Goal: Transaction & Acquisition: Download file/media

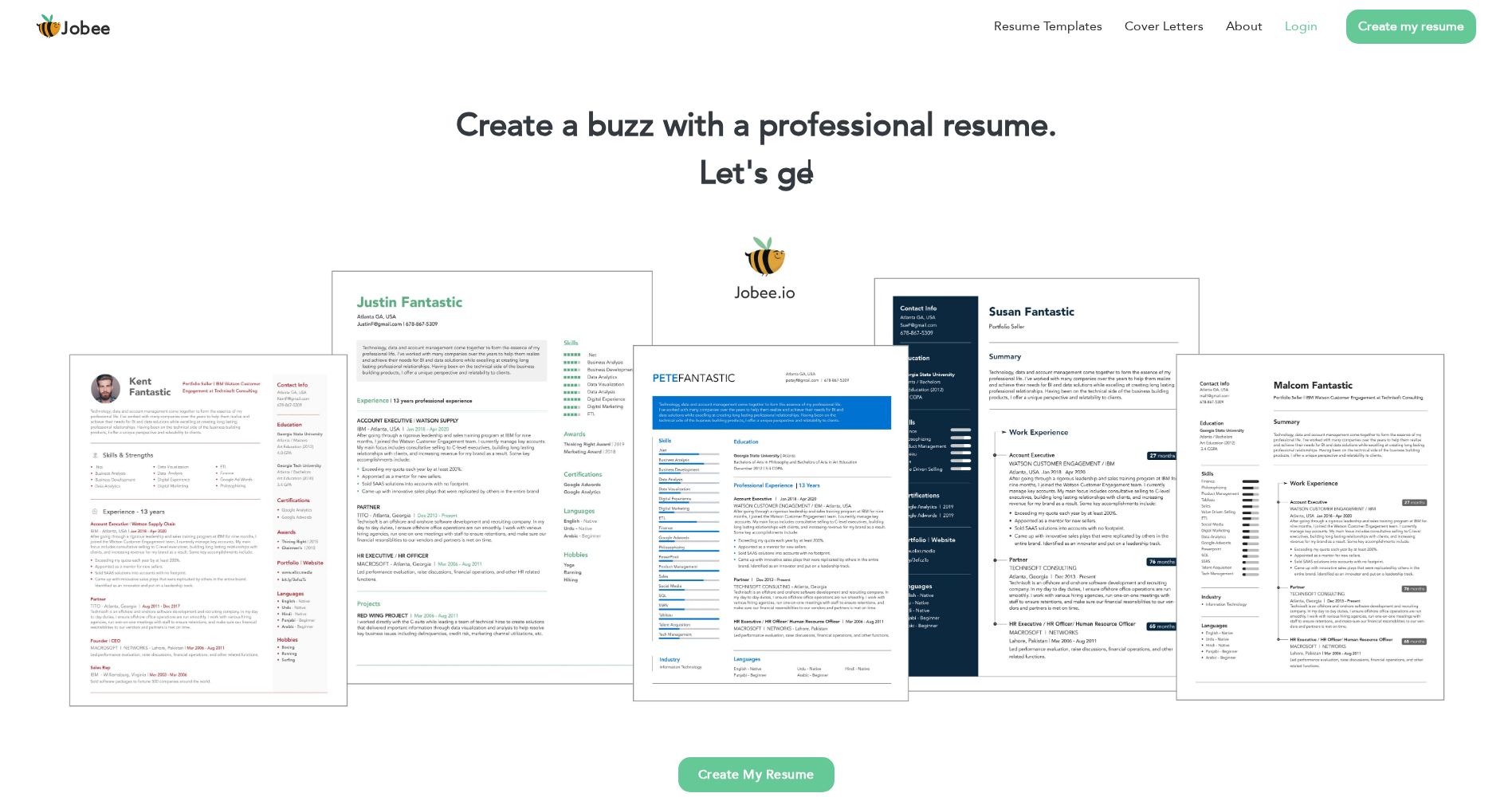
click at [1311, 28] on link "Login" at bounding box center [1301, 26] width 33 height 19
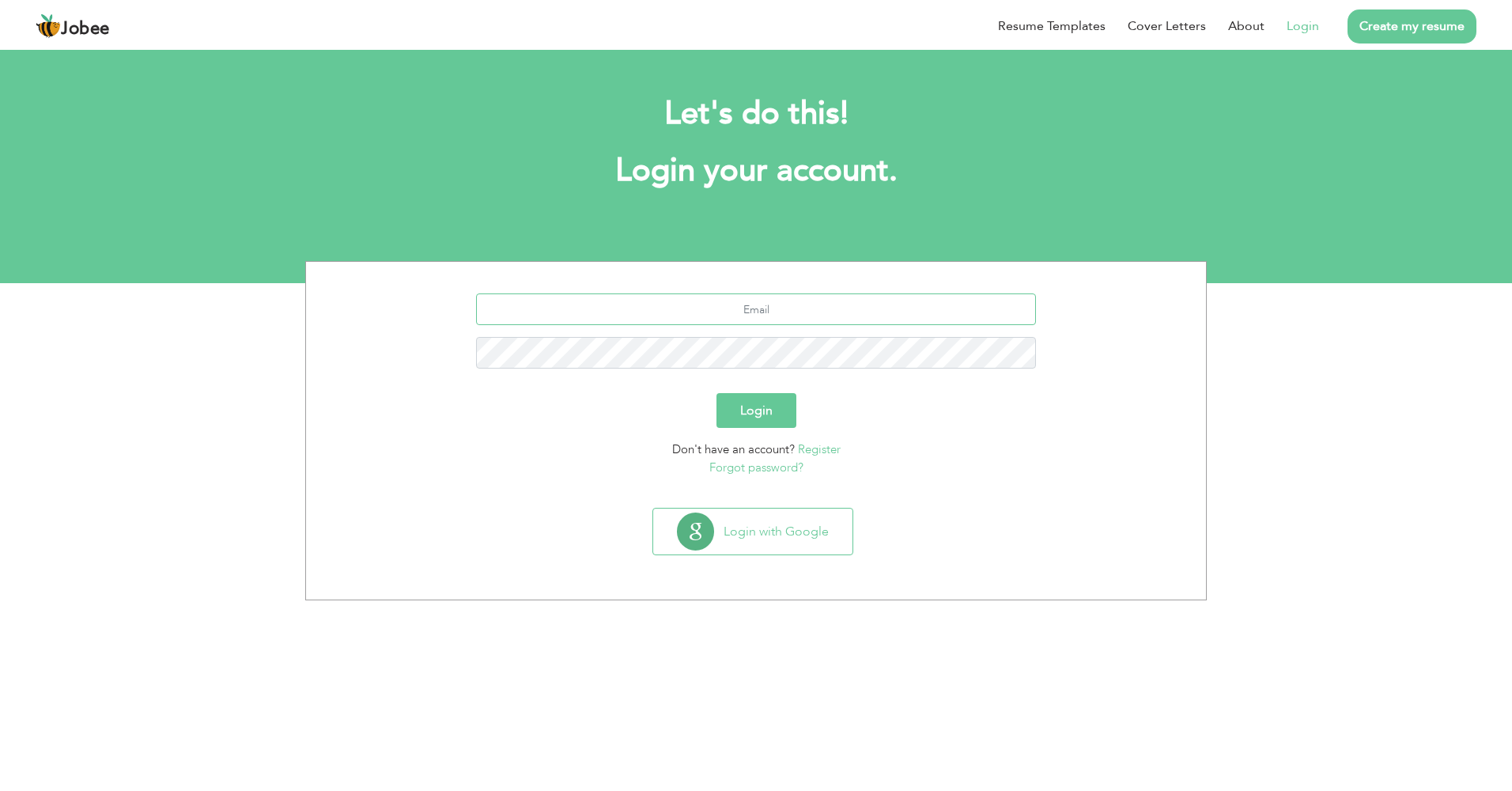
click at [751, 302] on input "text" at bounding box center [756, 309] width 561 height 32
type input "[EMAIL_ADDRESS][DOMAIN_NAME]"
click at [717, 393] on button "Login" at bounding box center [757, 410] width 80 height 35
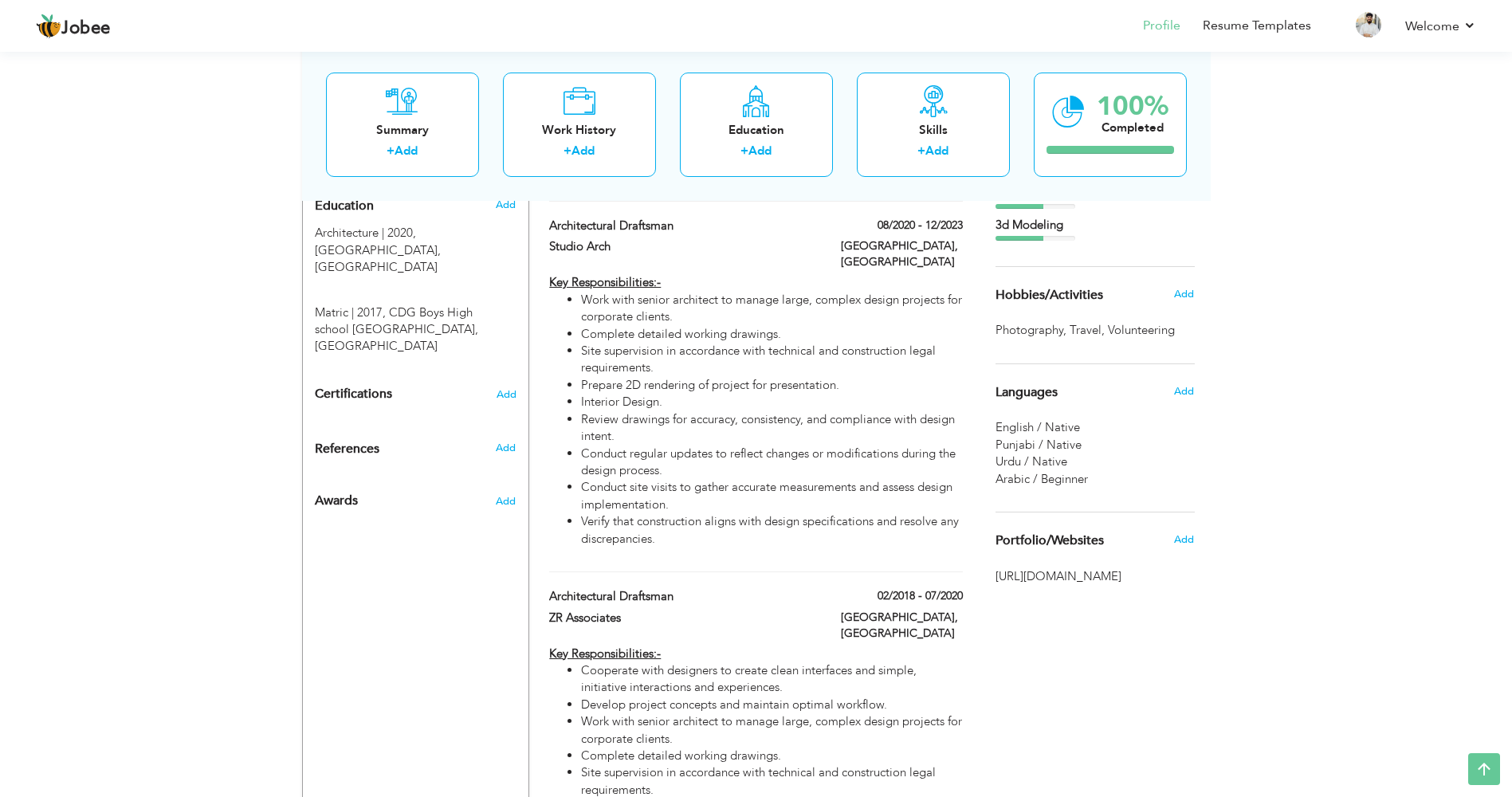
scroll to position [717, 0]
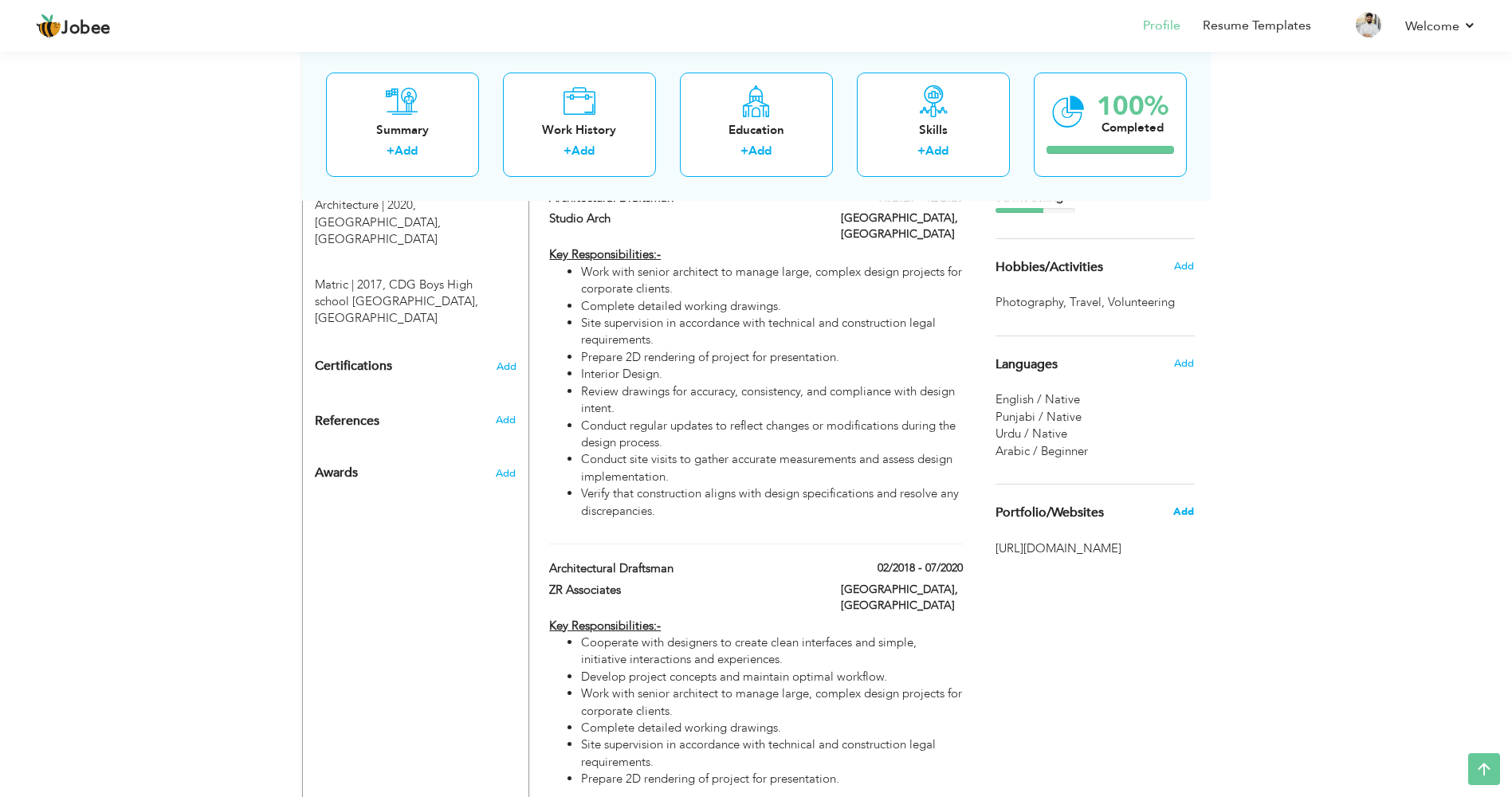
click at [1183, 512] on span "Add" at bounding box center [1183, 512] width 21 height 14
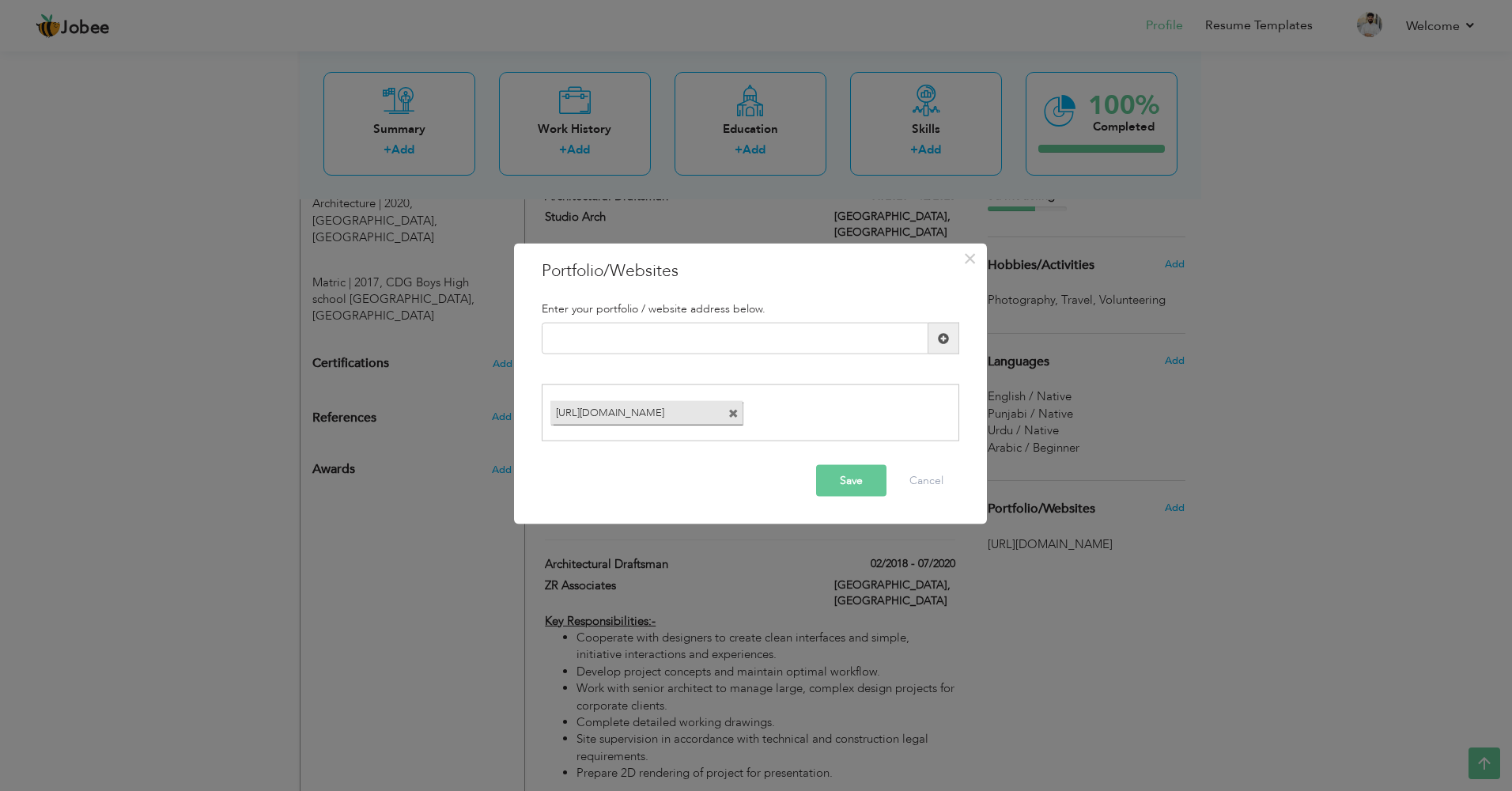
click at [734, 413] on span at bounding box center [734, 413] width 10 height 10
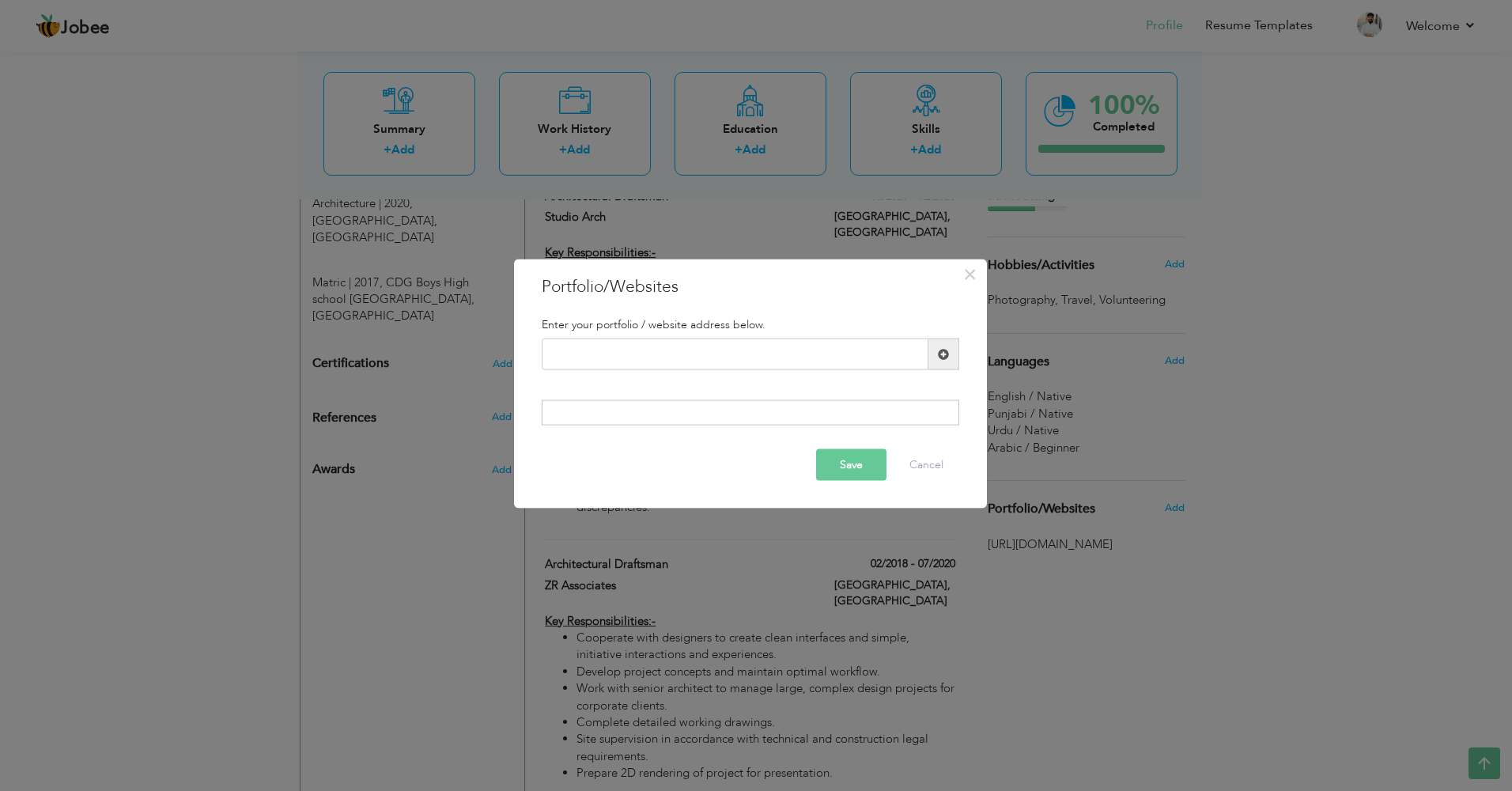
click at [956, 351] on span at bounding box center [944, 354] width 31 height 32
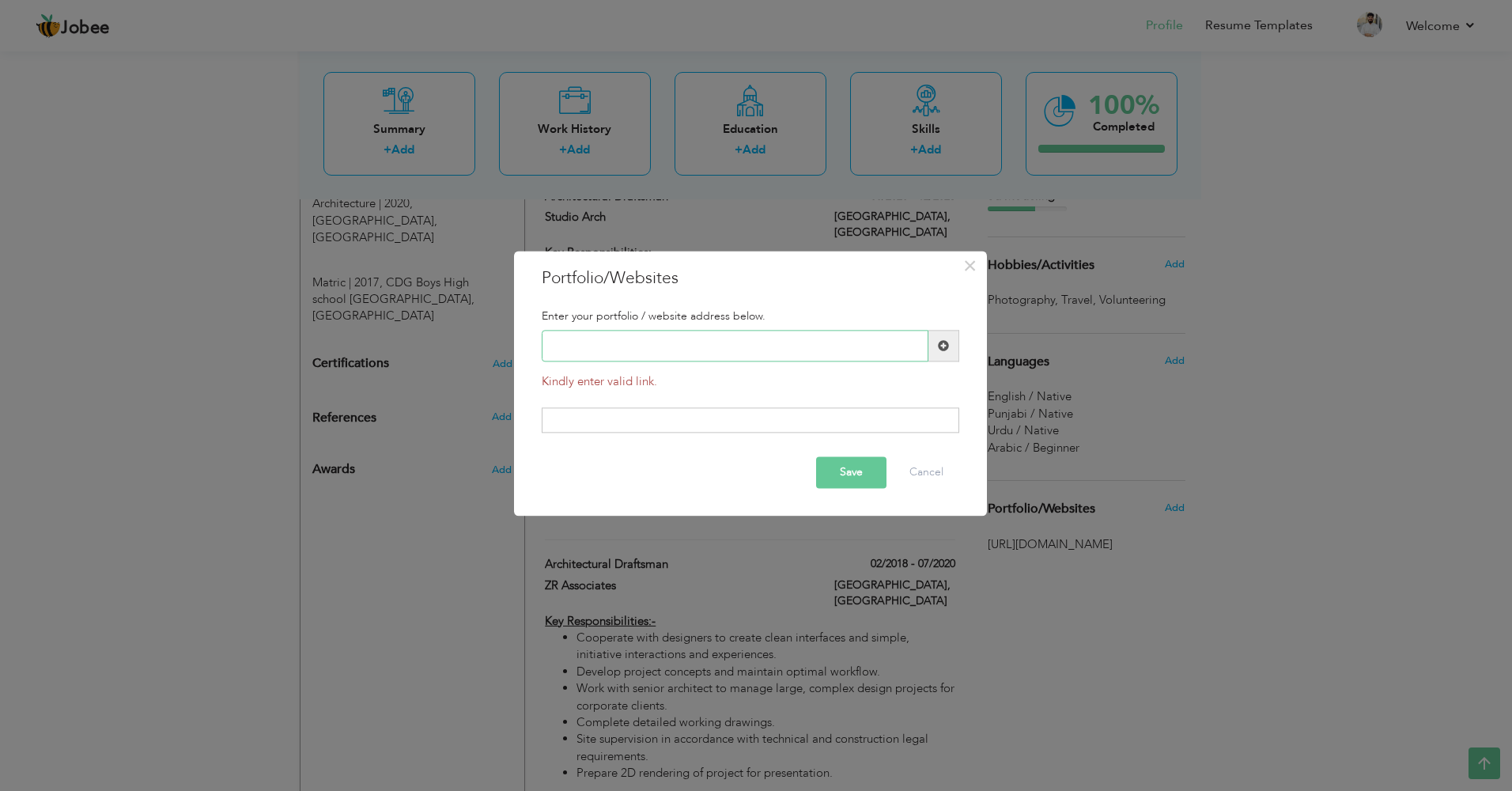
click at [698, 336] on input "text" at bounding box center [735, 346] width 387 height 32
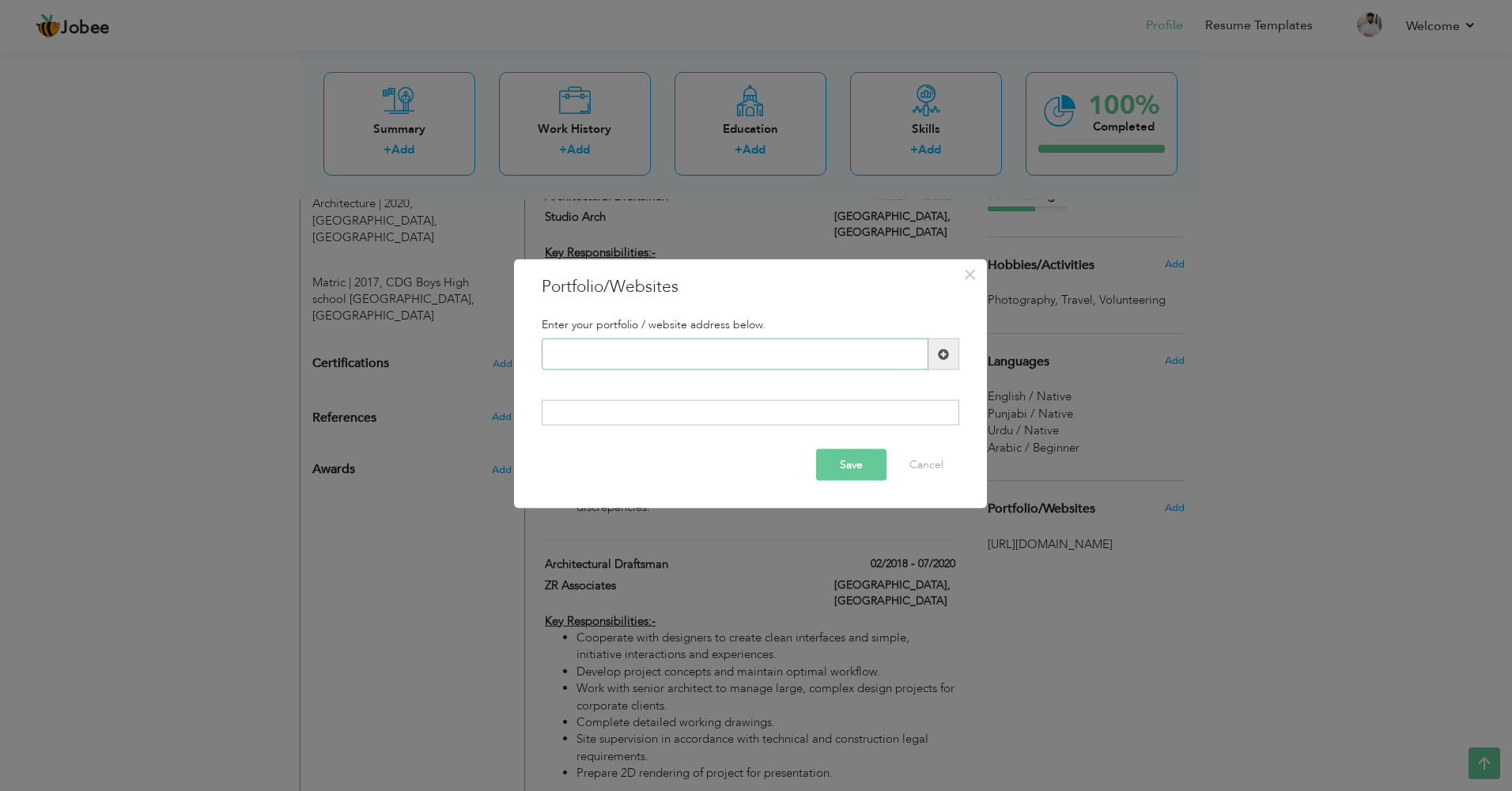
click at [640, 361] on input "text" at bounding box center [735, 354] width 387 height 32
paste input "[URL][DOMAIN_NAME]"
type input "[URL][DOMAIN_NAME]"
click at [862, 463] on button "Save" at bounding box center [852, 464] width 71 height 32
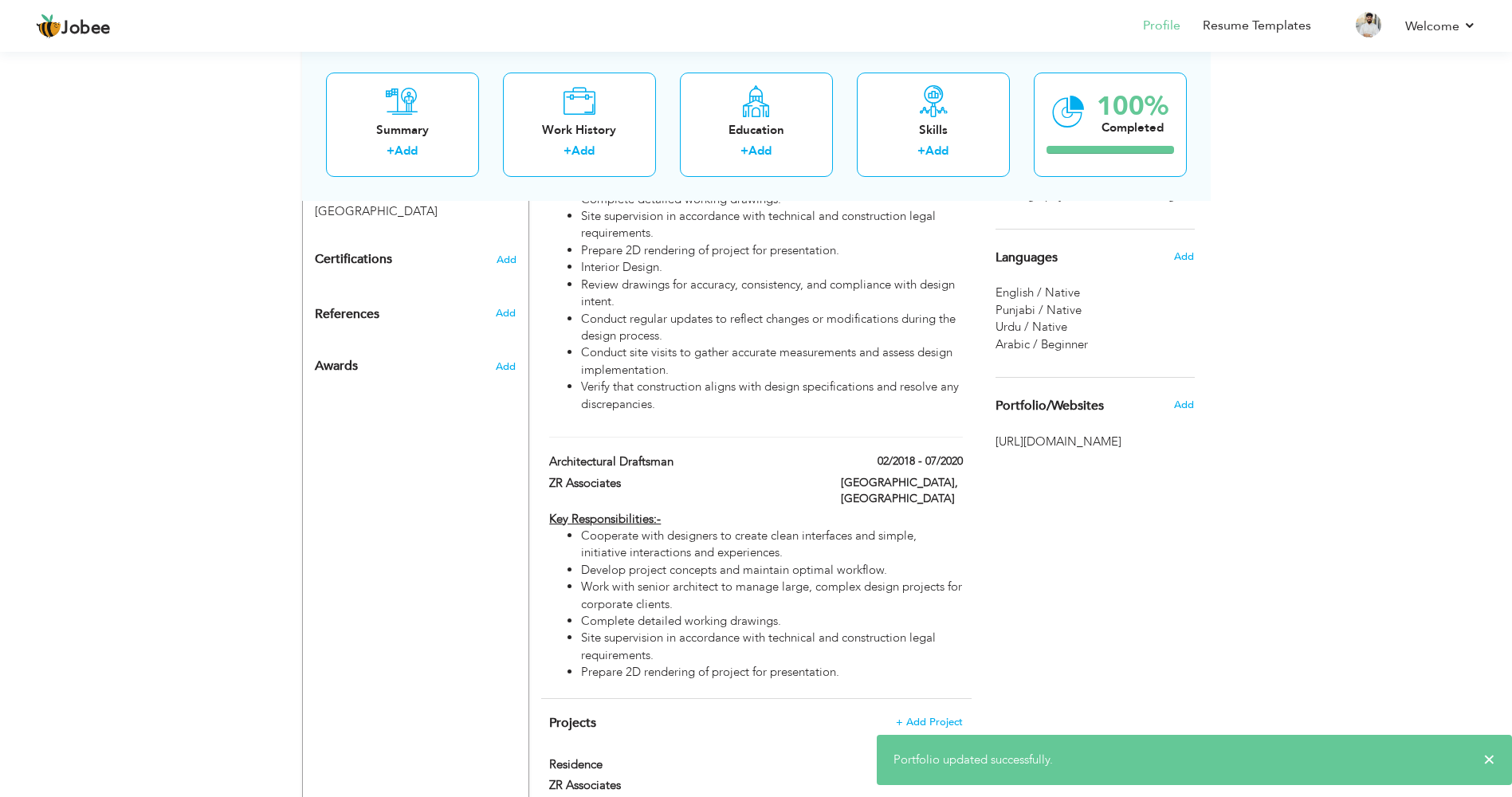
scroll to position [797, 0]
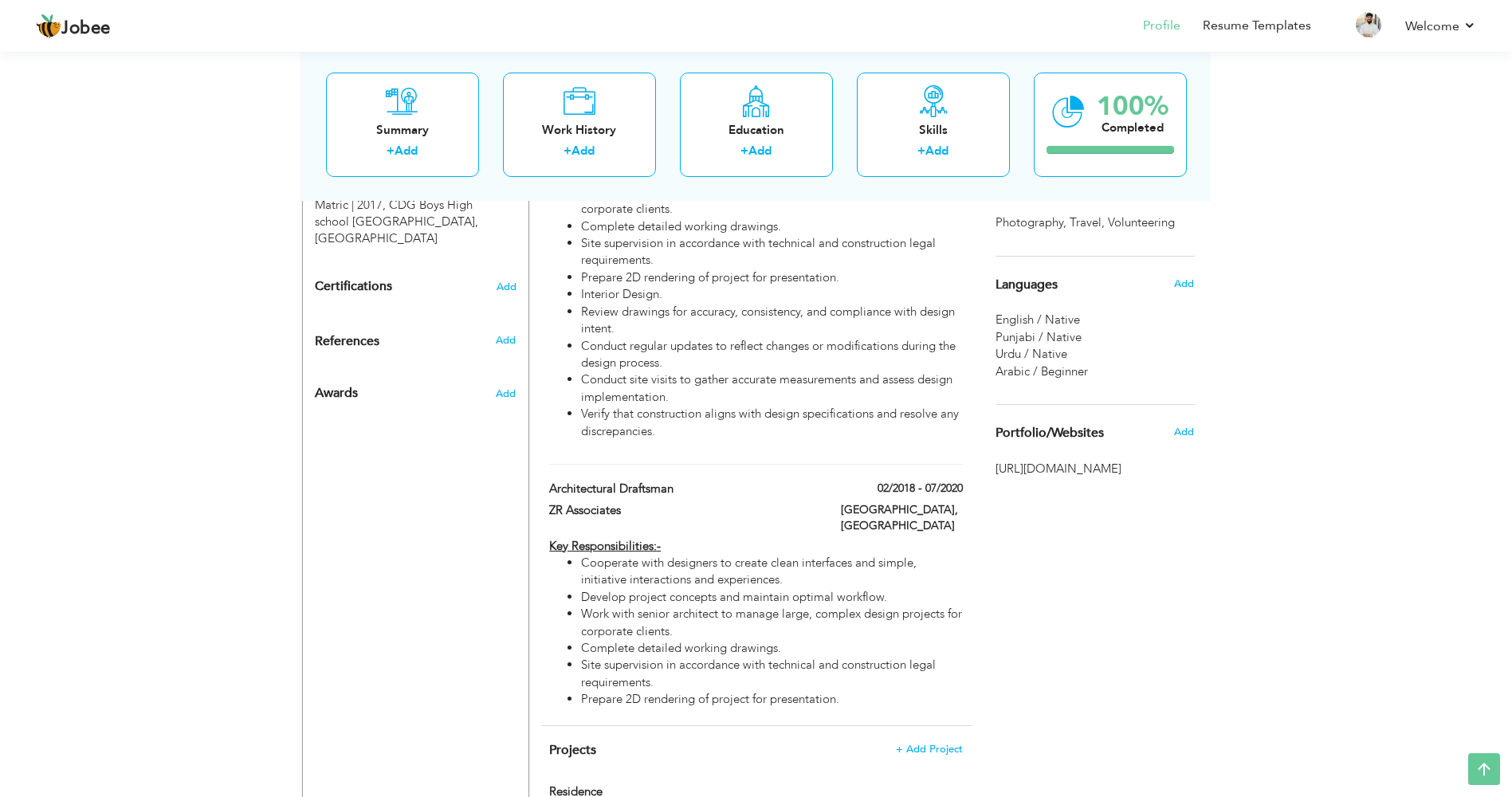
click at [1082, 469] on span "[URL][DOMAIN_NAME]" at bounding box center [1095, 469] width 199 height 17
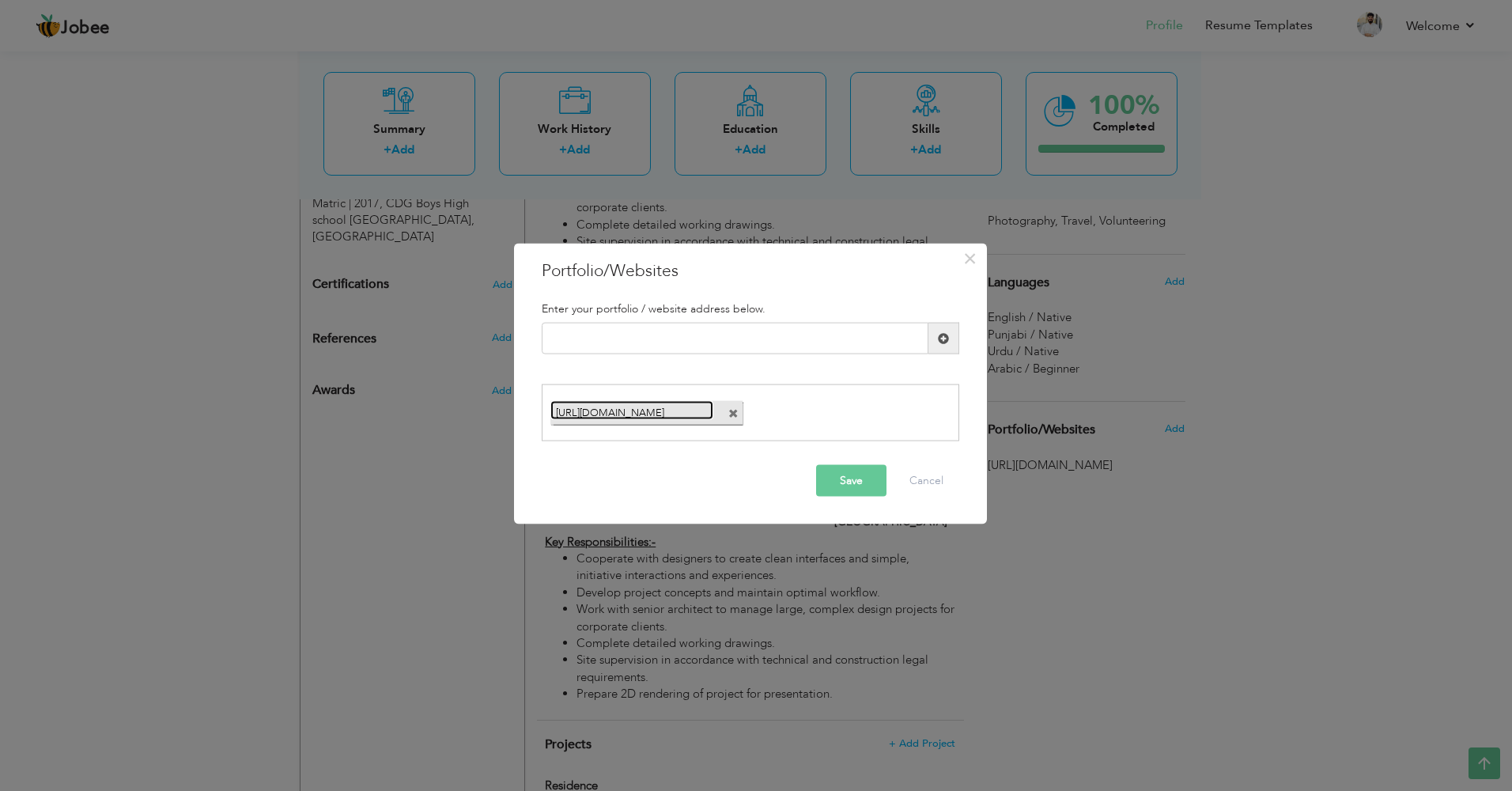
click at [598, 412] on link "[URL][DOMAIN_NAME]" at bounding box center [632, 410] width 164 height 20
click at [937, 489] on button "Cancel" at bounding box center [926, 480] width 66 height 32
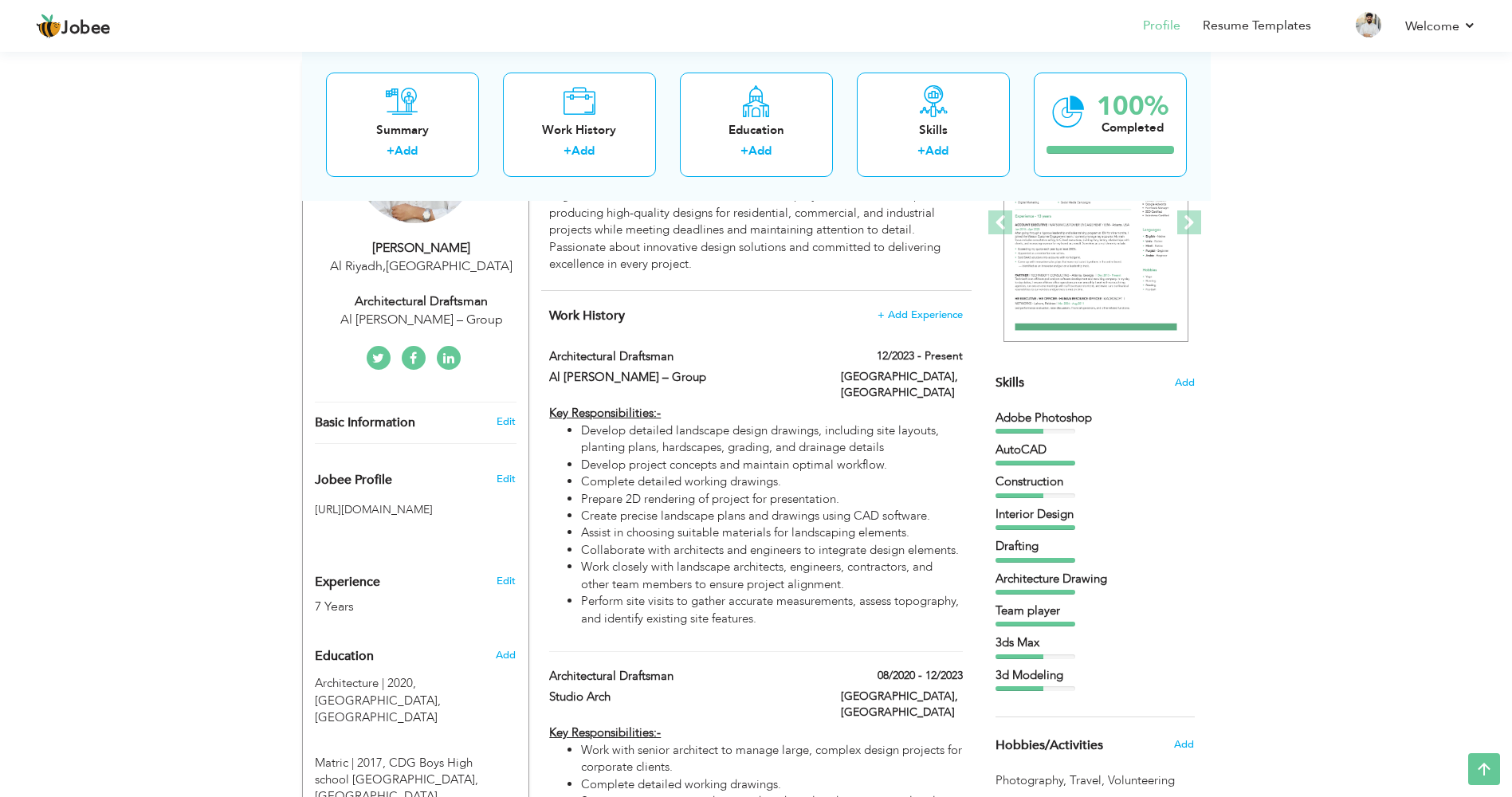
scroll to position [0, 0]
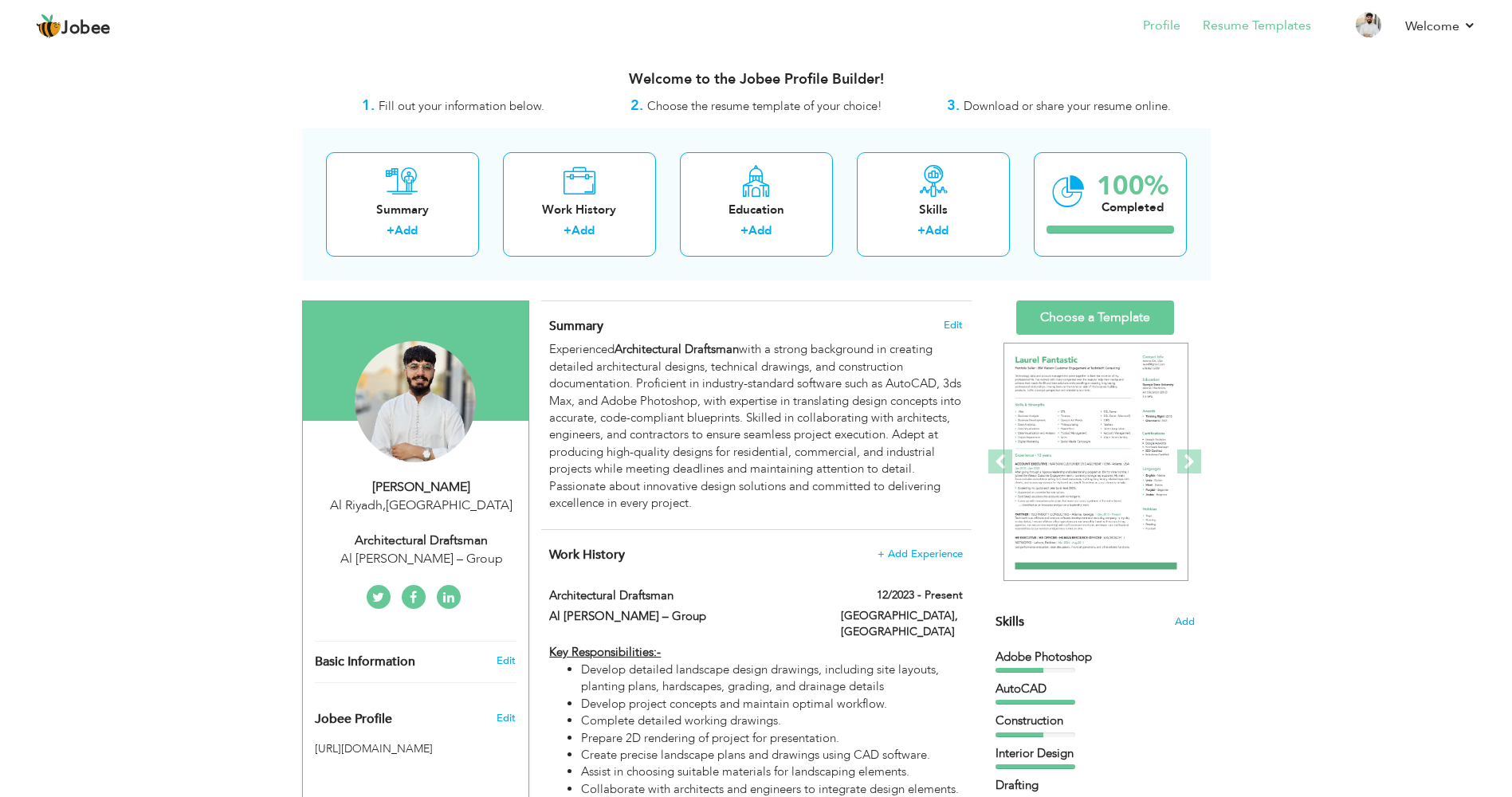
click at [1257, 35] on li "Resume Templates" at bounding box center [1246, 27] width 131 height 43
click at [1255, 32] on link "Resume Templates" at bounding box center [1257, 26] width 108 height 18
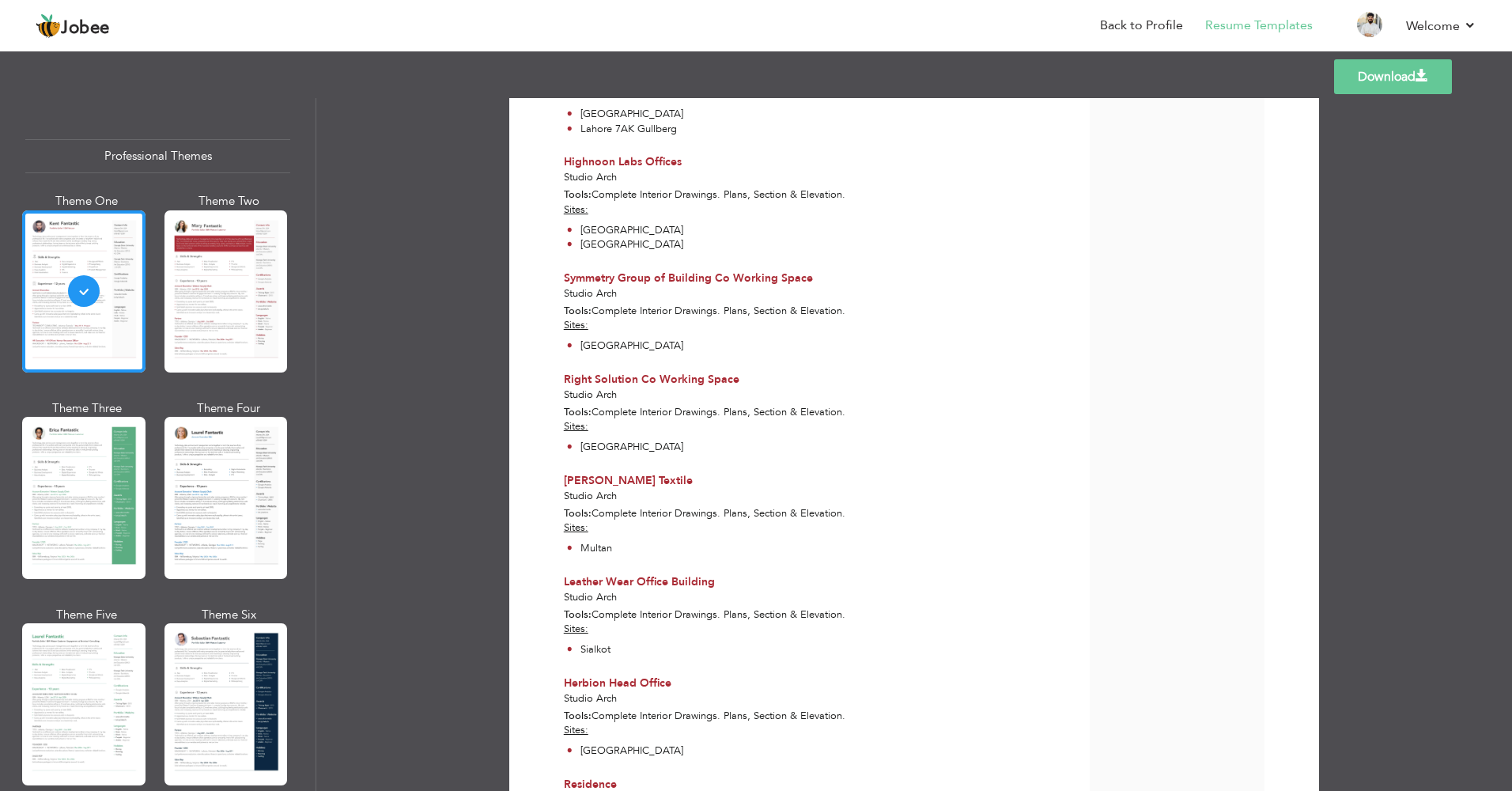
scroll to position [1512, 0]
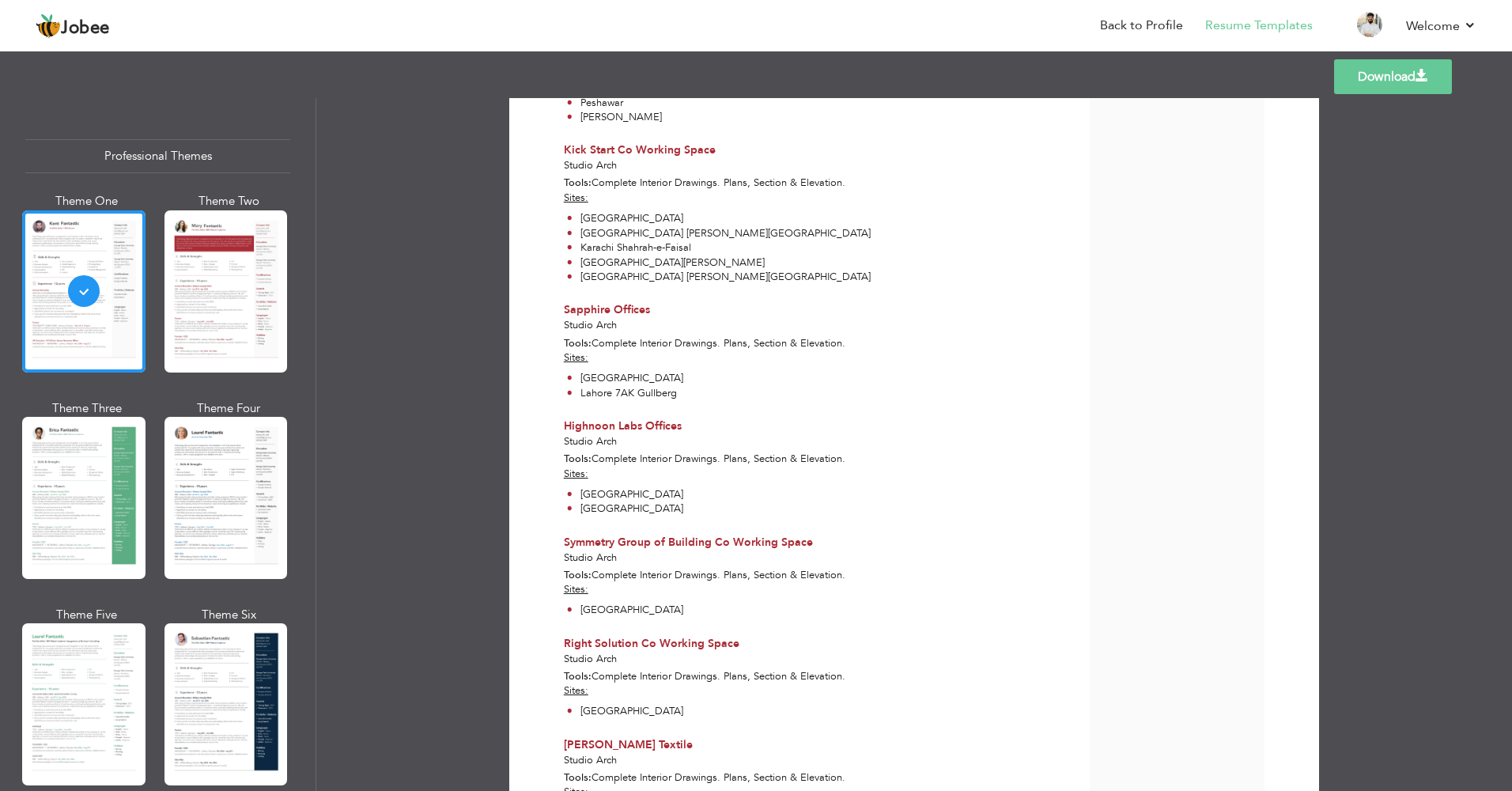
drag, startPoint x: 1389, startPoint y: 81, endPoint x: 961, endPoint y: 170, distance: 437.2
click at [1389, 82] on link "Download" at bounding box center [1393, 76] width 118 height 35
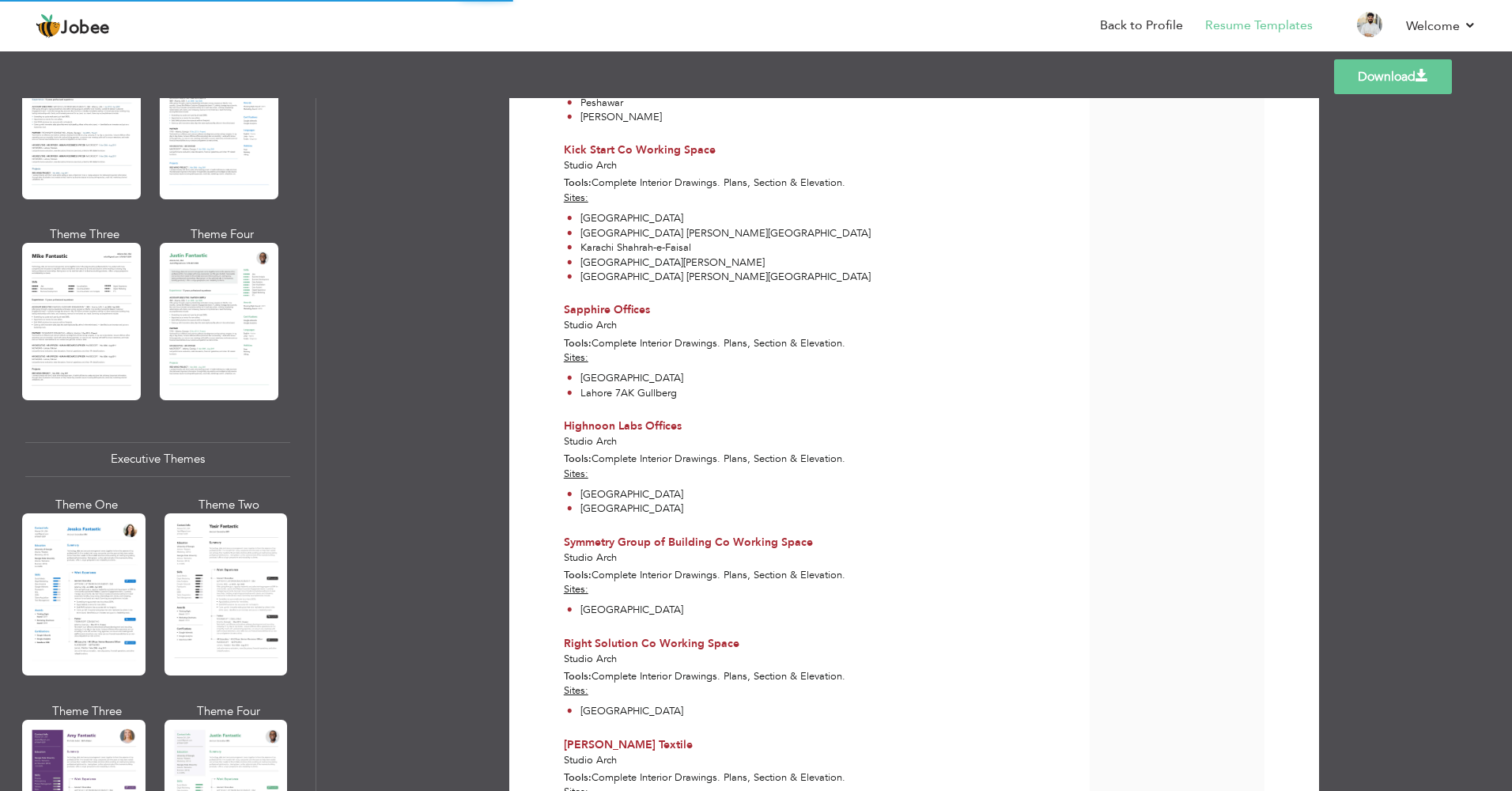
scroll to position [872, 0]
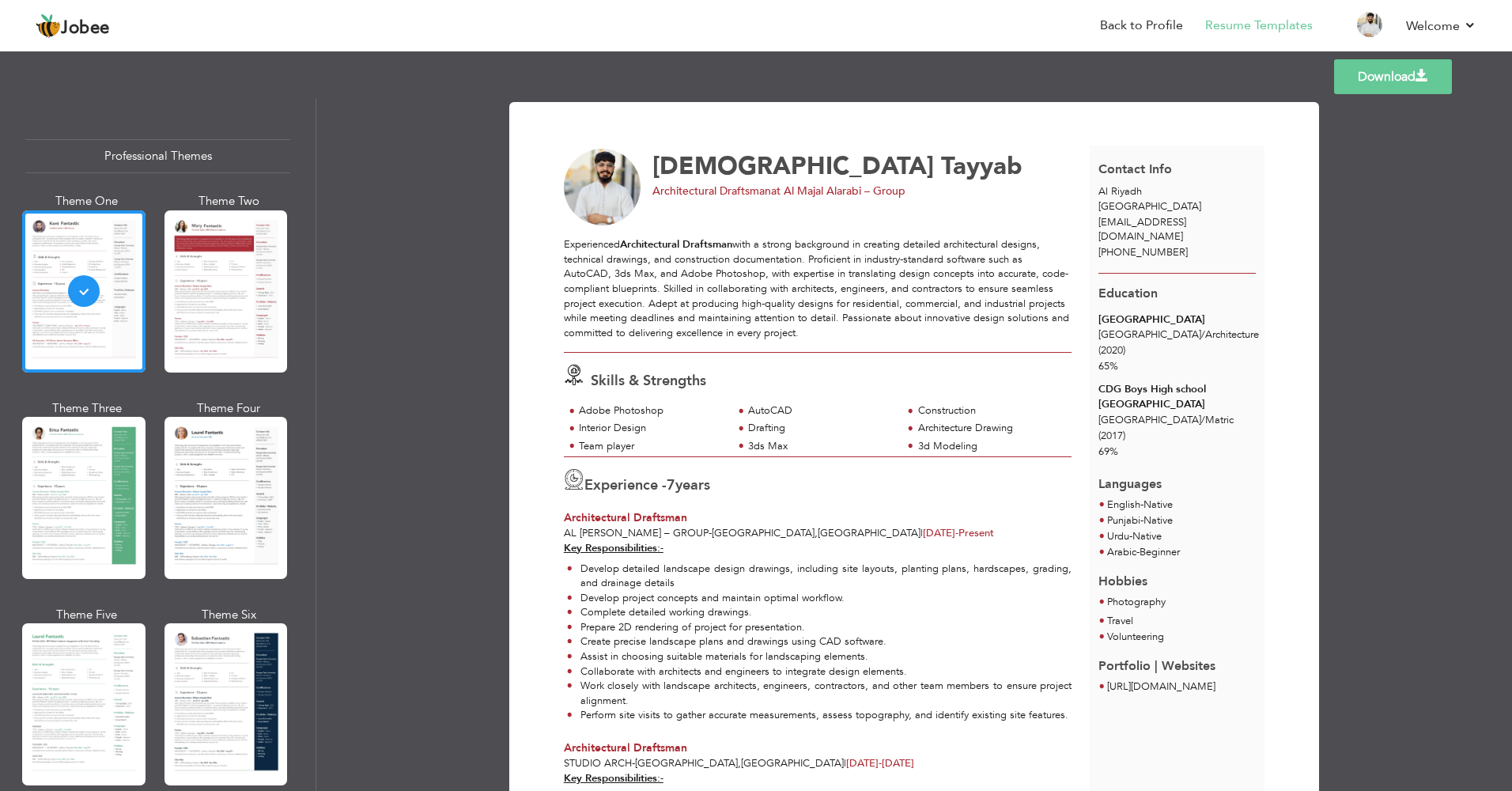
drag, startPoint x: 305, startPoint y: 207, endPoint x: 310, endPoint y: 256, distance: 49.3
click at [310, 256] on div "Professional Themes Theme One Theme Two Theme Three Theme Six" at bounding box center [158, 445] width 316 height 693
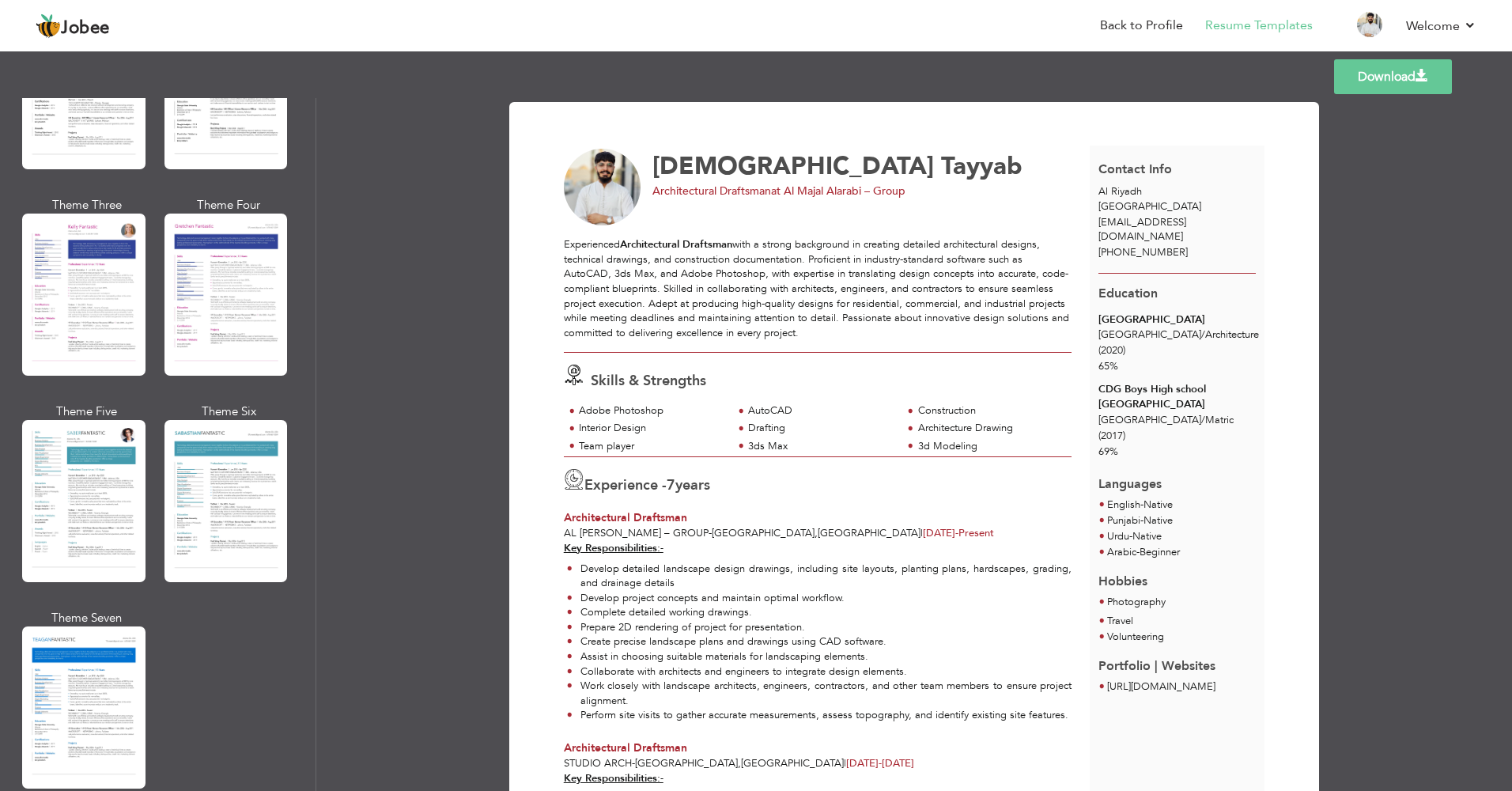
scroll to position [2223, 0]
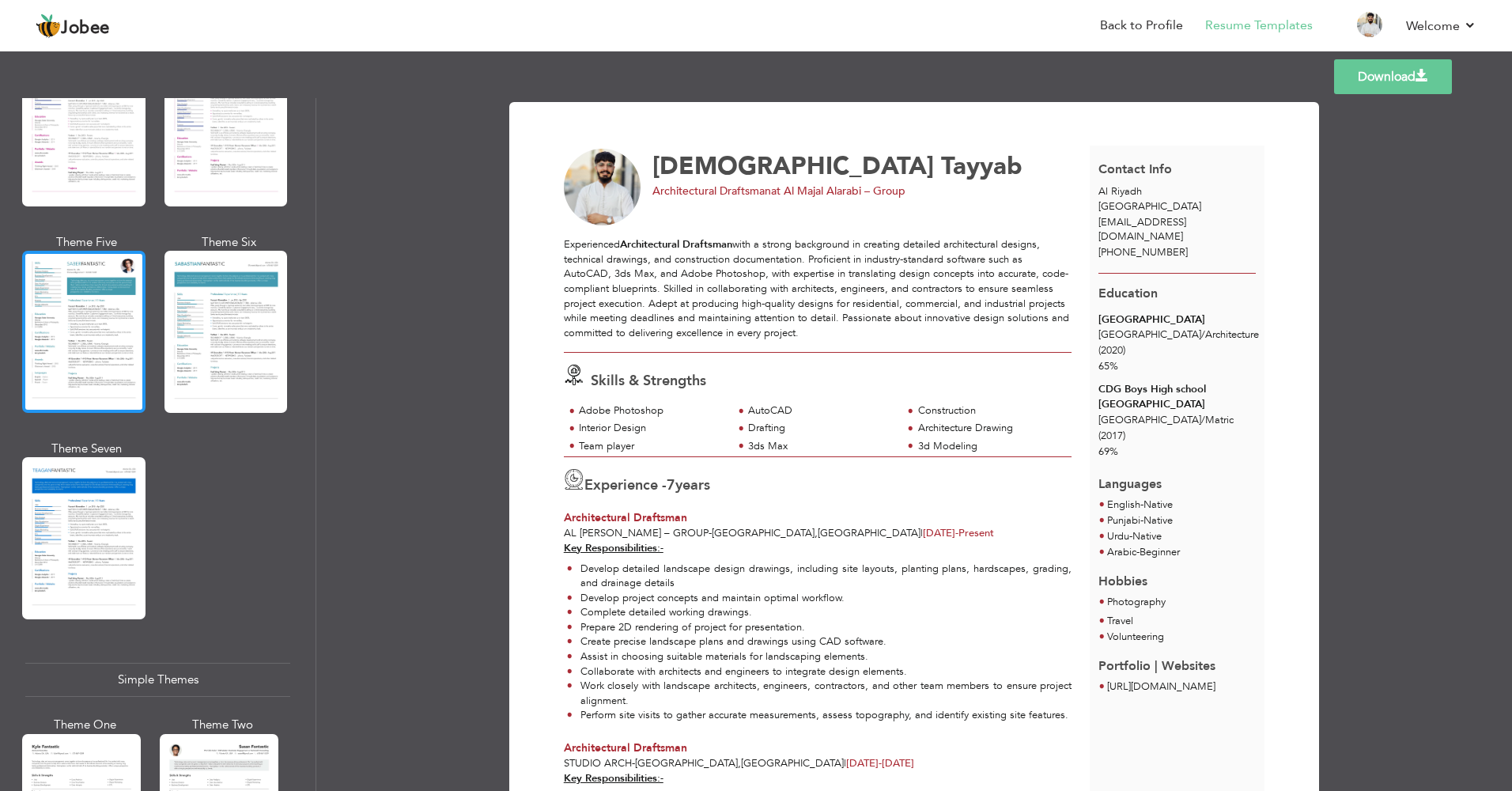
click at [76, 312] on div at bounding box center [84, 332] width 124 height 162
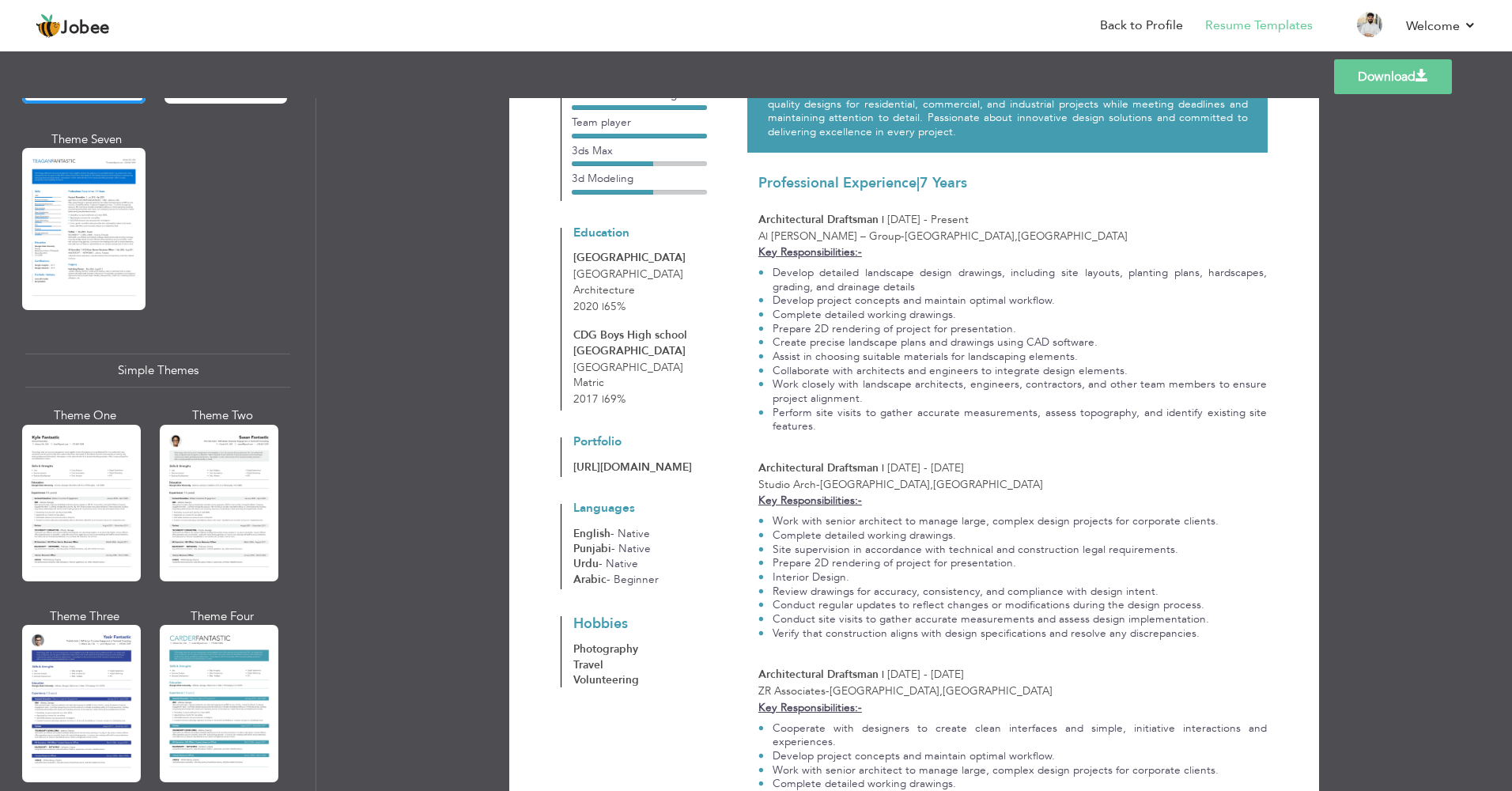
scroll to position [238, 0]
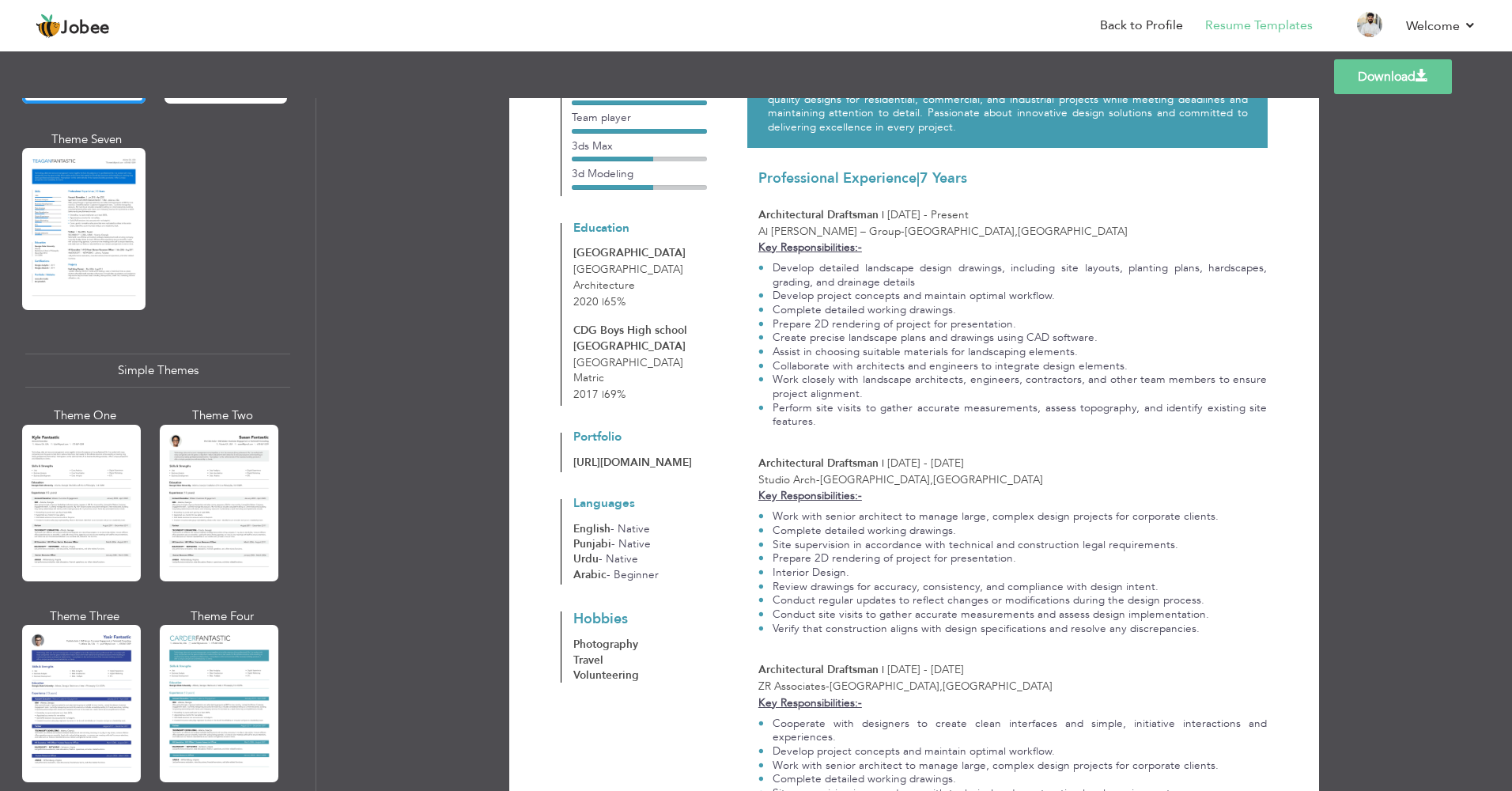
click at [1418, 85] on link "Download" at bounding box center [1393, 76] width 118 height 35
click at [384, 192] on div "Download Muhammad Tayyab Al Riyadh , Saudi Arabia tayyabmian996@gmail.com | +96…" at bounding box center [914, 445] width 1195 height 693
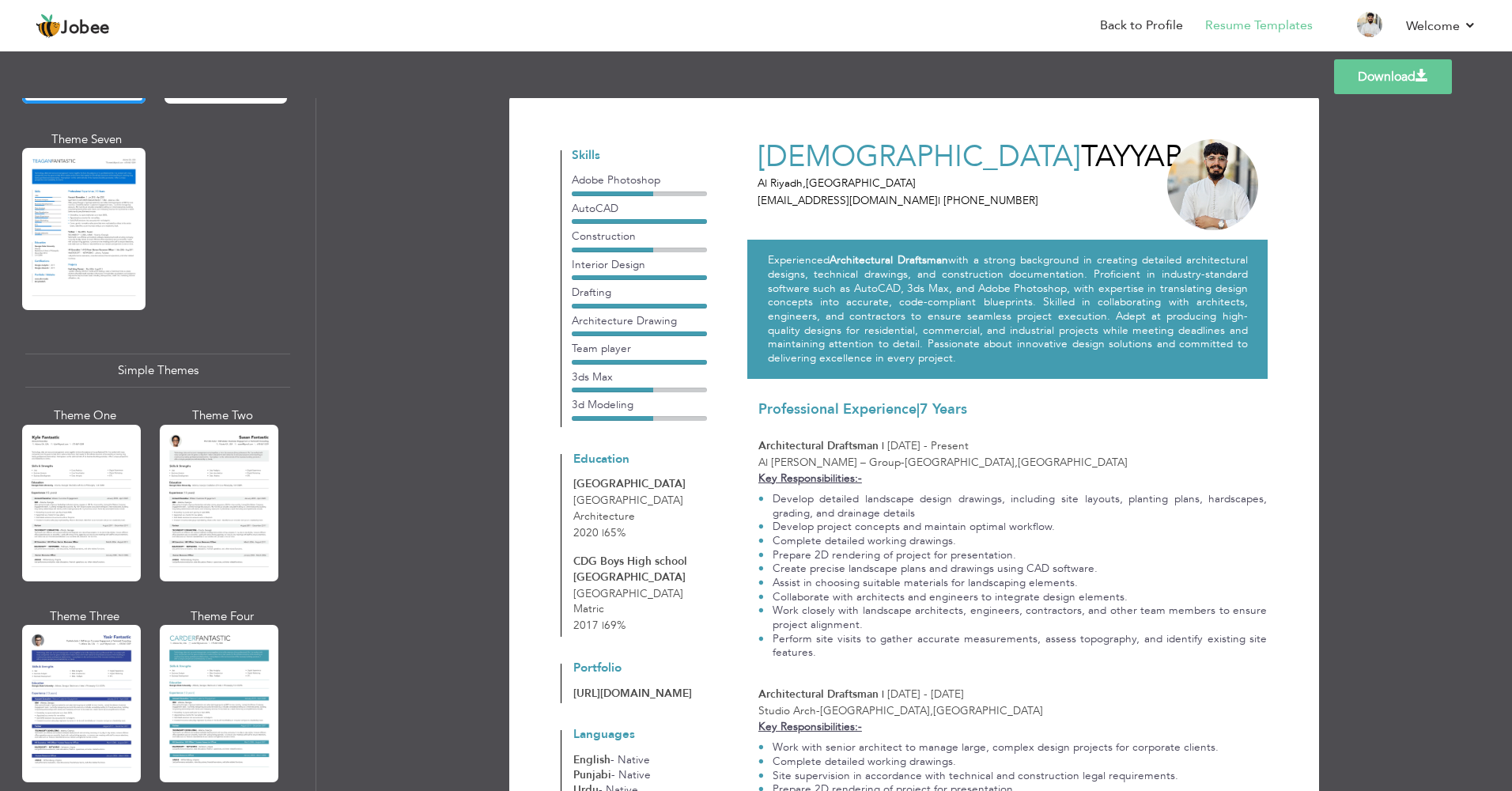
scroll to position [0, 0]
